Goal: Use online tool/utility: Utilize a website feature to perform a specific function

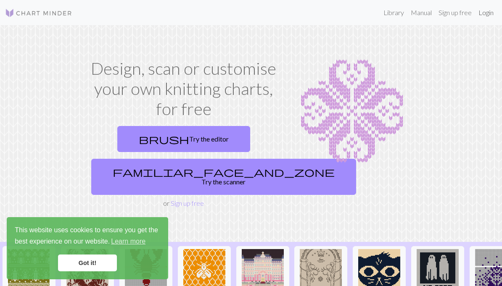
click at [484, 11] on link "Login" at bounding box center [486, 12] width 22 height 17
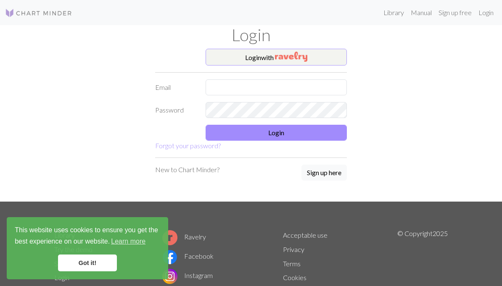
click at [322, 58] on button "Login with" at bounding box center [276, 57] width 141 height 17
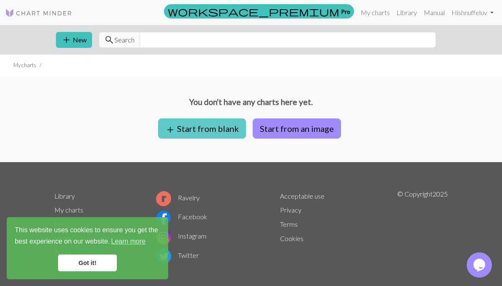
click at [203, 133] on button "add Start from blank" at bounding box center [202, 129] width 88 height 20
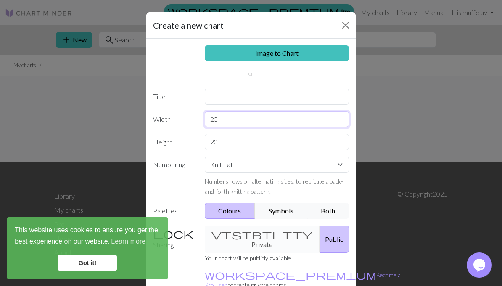
click at [243, 122] on input "20" at bounding box center [277, 119] width 145 height 16
type input "2"
type input "50"
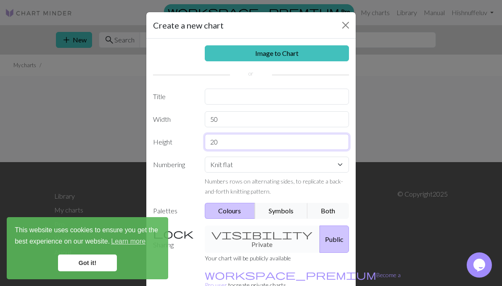
click at [232, 145] on input "20" at bounding box center [277, 142] width 145 height 16
type input "2"
type input "50"
click at [221, 95] on input "text" at bounding box center [277, 97] width 145 height 16
type input "for"
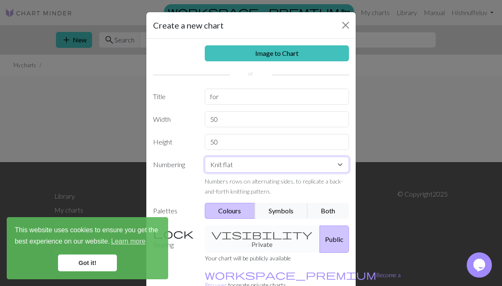
select select "round"
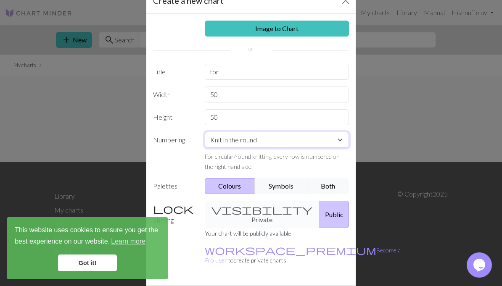
scroll to position [26, 0]
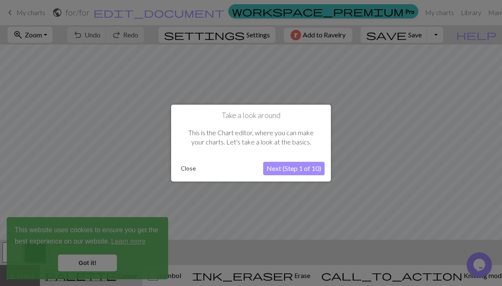
click at [191, 167] on button "Close" at bounding box center [188, 168] width 22 height 13
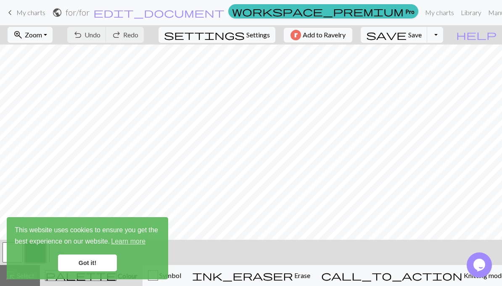
click at [96, 260] on link "Got it!" at bounding box center [87, 263] width 59 height 17
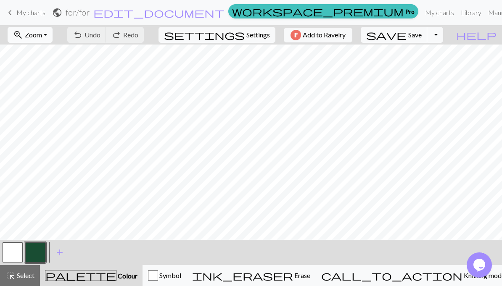
click at [53, 31] on button "zoom_in Zoom Zoom" at bounding box center [30, 35] width 45 height 16
click at [61, 111] on button "100%" at bounding box center [41, 114] width 66 height 13
click at [42, 34] on span "Zoom" at bounding box center [33, 35] width 17 height 8
click at [64, 98] on button "50%" at bounding box center [41, 100] width 66 height 13
click at [90, 12] on h2 "for / for" at bounding box center [78, 13] width 24 height 10
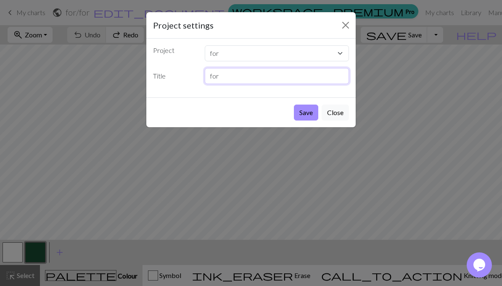
click at [232, 76] on input "for" at bounding box center [277, 76] width 145 height 16
type input "for Tavinia"
click at [301, 113] on button "Save" at bounding box center [306, 113] width 24 height 16
